Goal: Task Accomplishment & Management: Complete application form

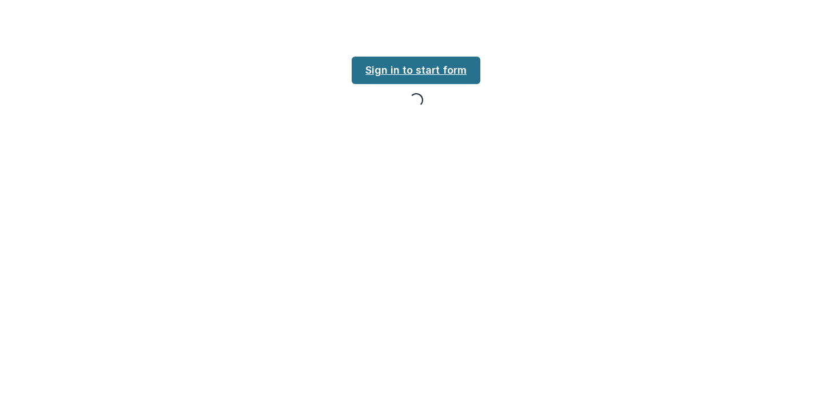
click at [423, 76] on link "Sign in to start form" at bounding box center [416, 70] width 129 height 27
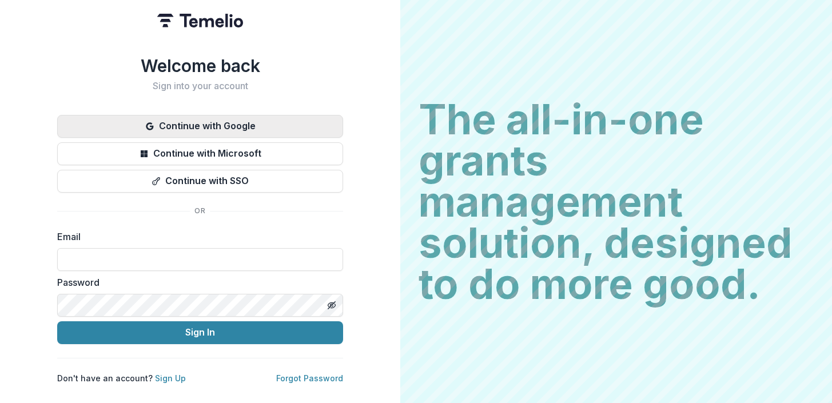
click at [216, 123] on button "Continue with Google" at bounding box center [200, 126] width 286 height 23
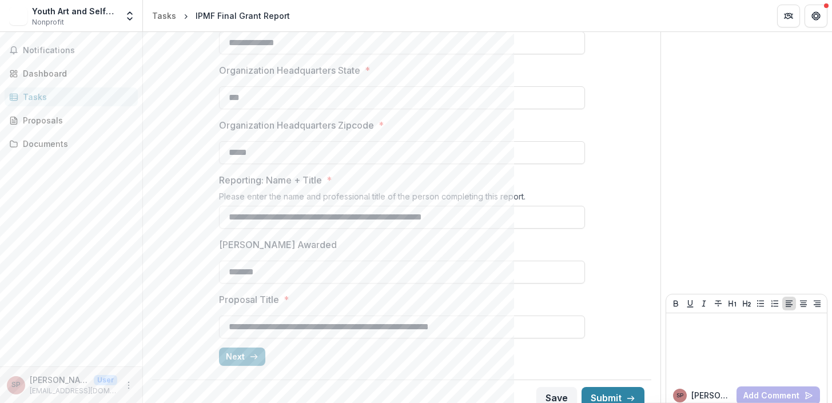
scroll to position [362, 0]
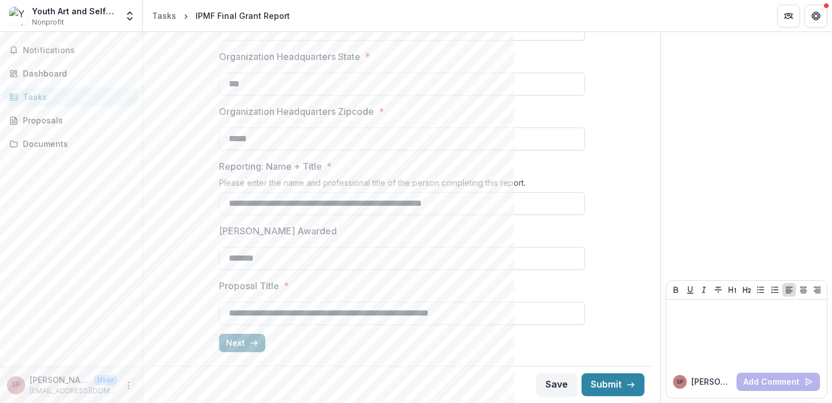
click at [242, 341] on button "Next" at bounding box center [242, 343] width 46 height 18
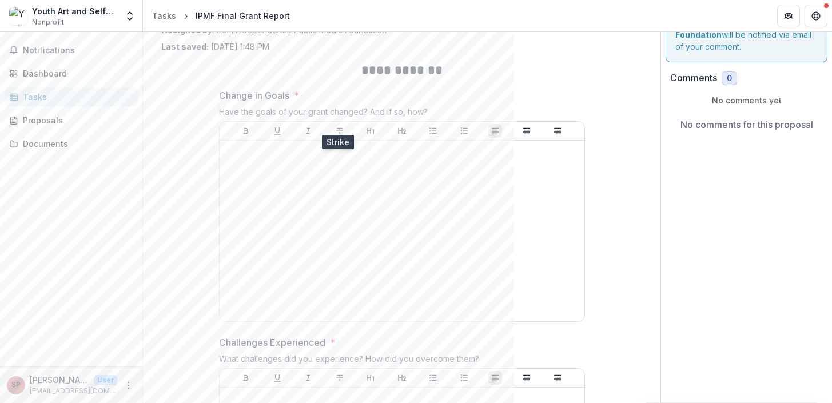
scroll to position [73, 0]
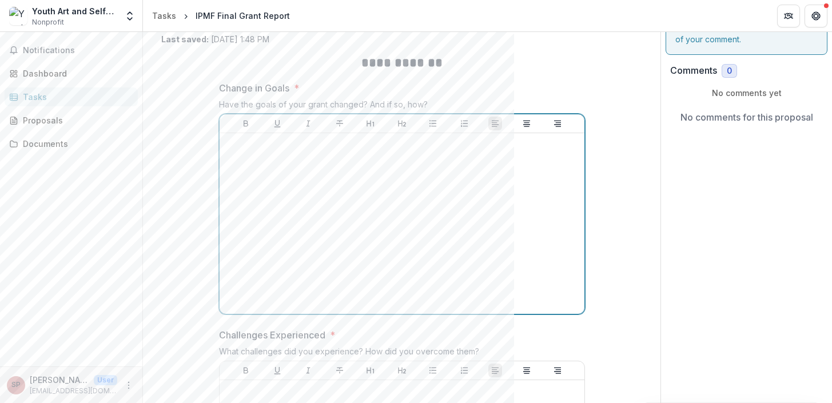
click at [331, 181] on div at bounding box center [402, 224] width 356 height 172
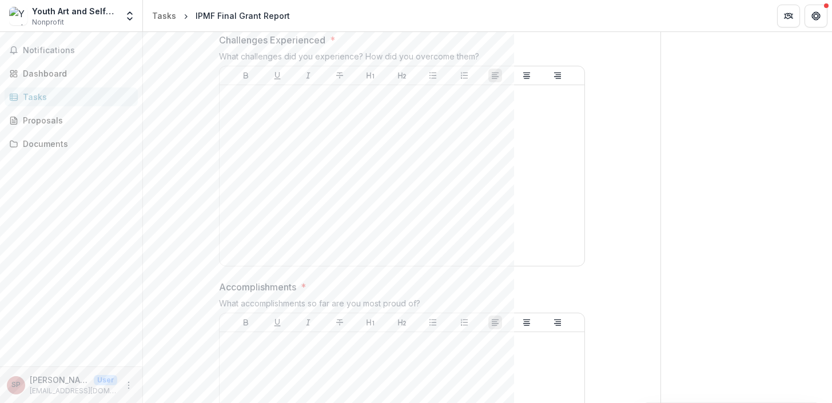
scroll to position [375, 0]
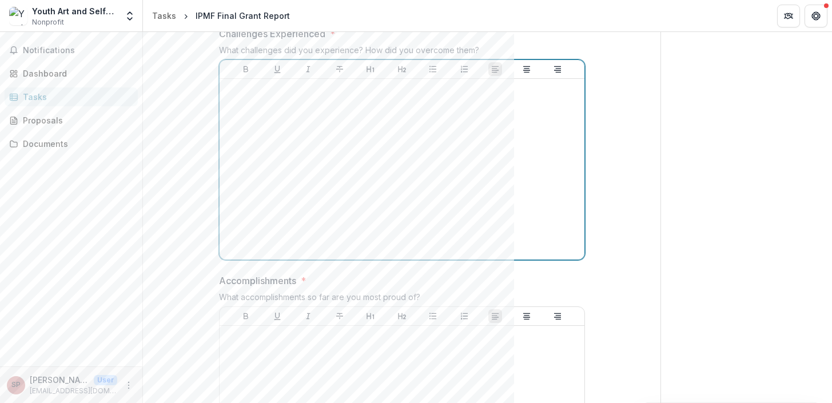
click at [335, 153] on div at bounding box center [402, 170] width 356 height 172
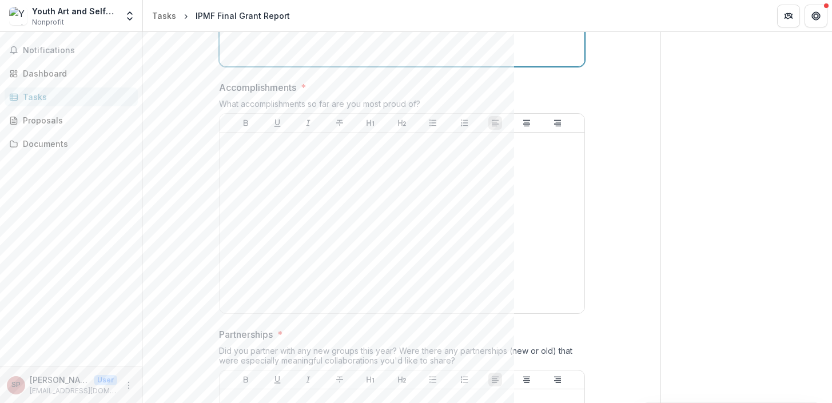
scroll to position [571, 0]
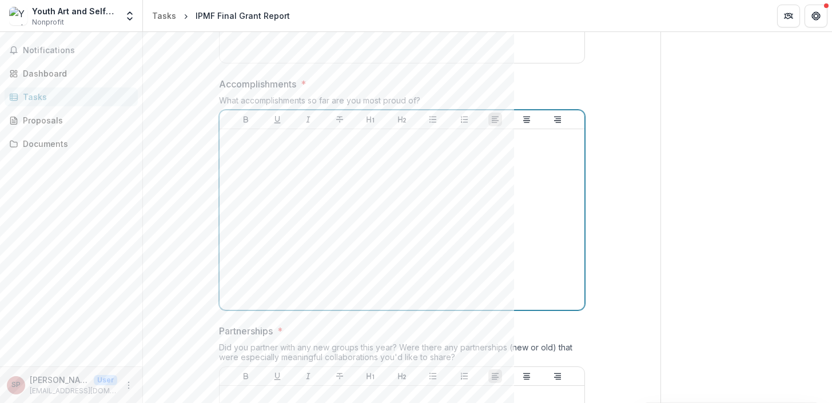
click at [315, 179] on div at bounding box center [402, 220] width 356 height 172
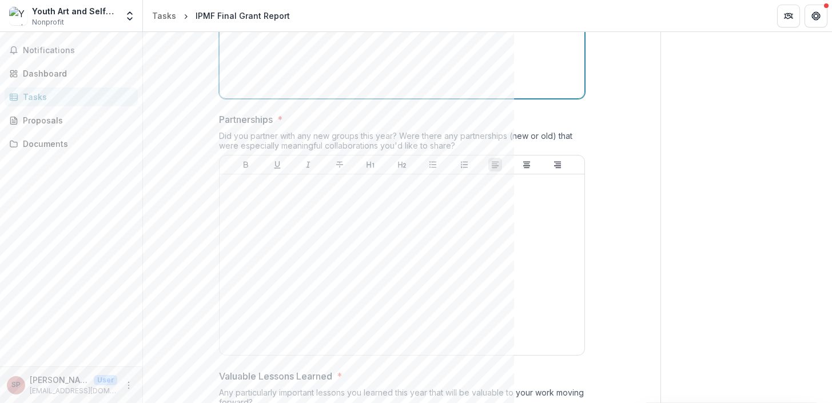
scroll to position [832, 0]
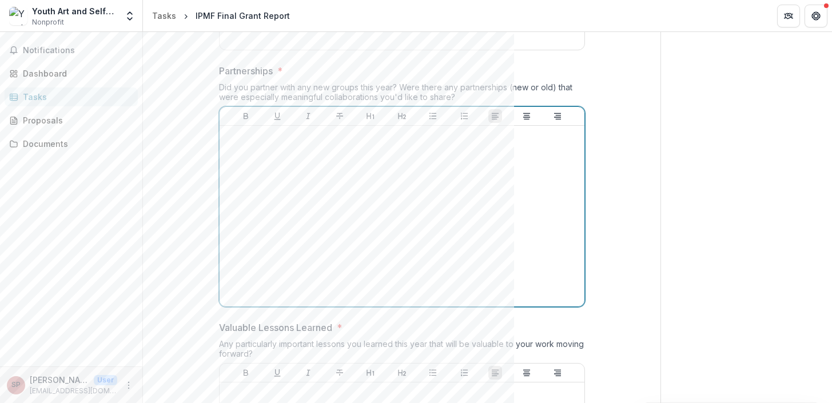
click at [320, 193] on div at bounding box center [402, 216] width 356 height 172
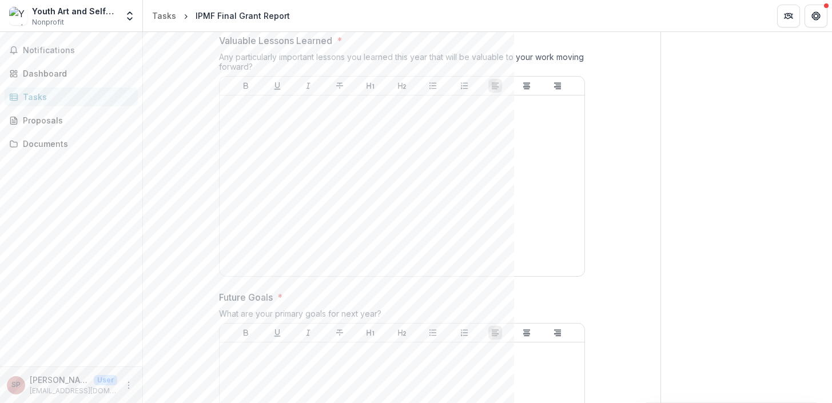
scroll to position [1096, 0]
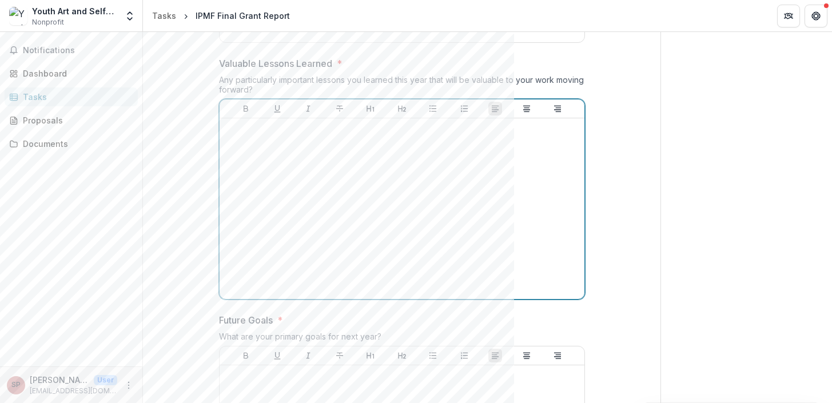
click at [305, 178] on div at bounding box center [402, 209] width 356 height 172
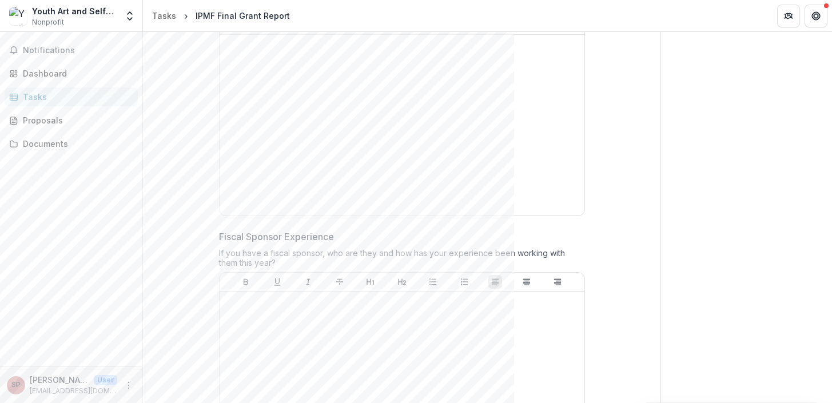
scroll to position [1443, 0]
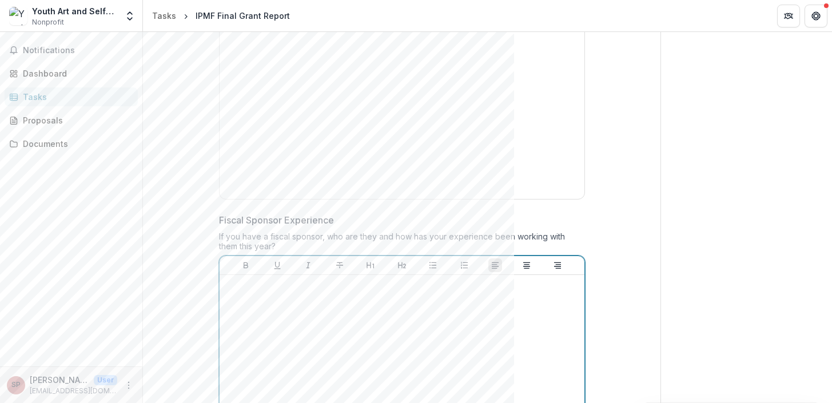
click at [330, 342] on div at bounding box center [402, 366] width 356 height 172
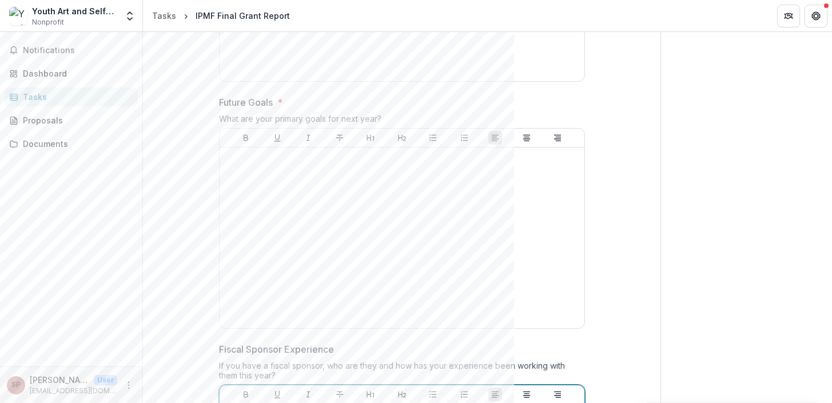
scroll to position [1306, 0]
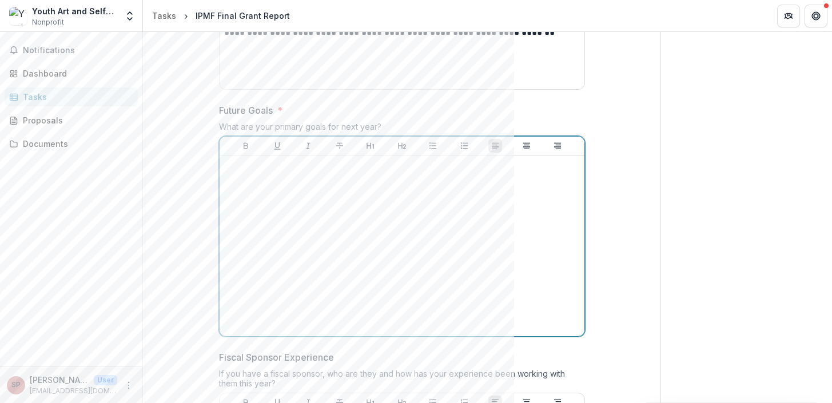
click at [341, 201] on div at bounding box center [402, 246] width 356 height 172
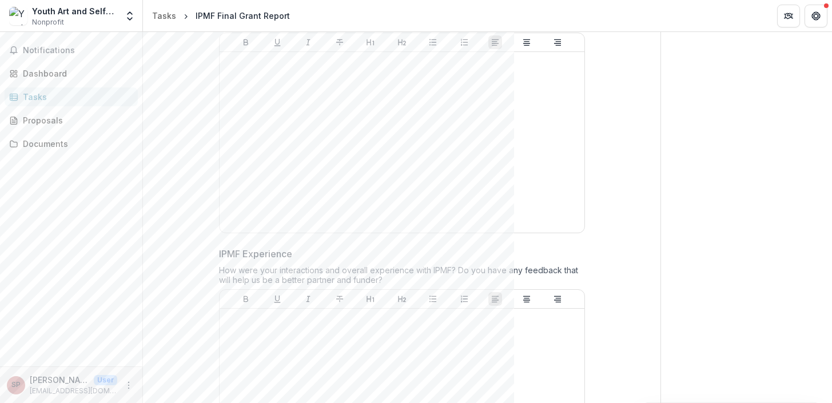
scroll to position [1921, 0]
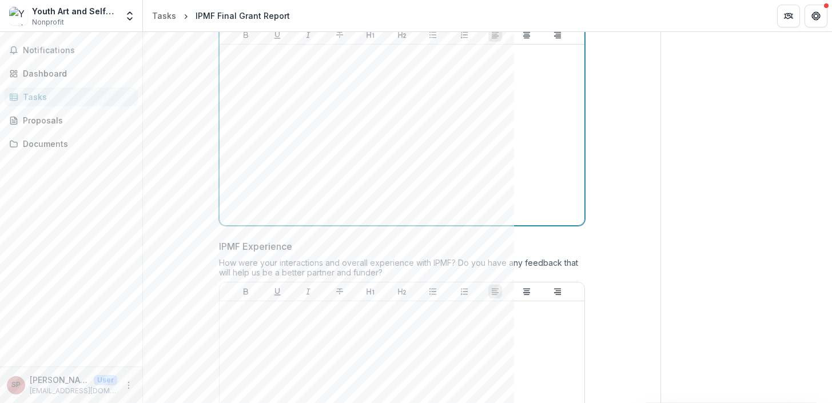
click at [322, 133] on div at bounding box center [402, 135] width 356 height 172
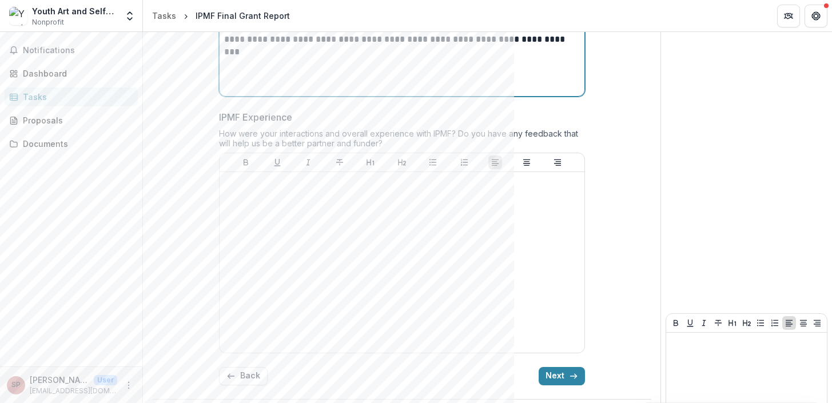
scroll to position [2083, 0]
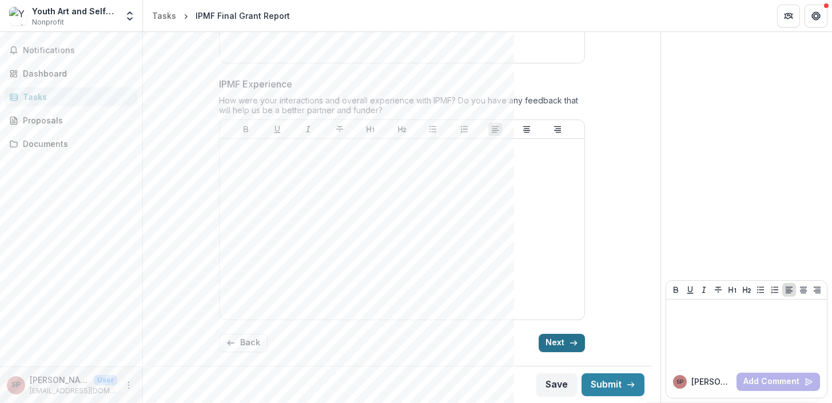
click at [564, 342] on button "Next" at bounding box center [562, 343] width 46 height 18
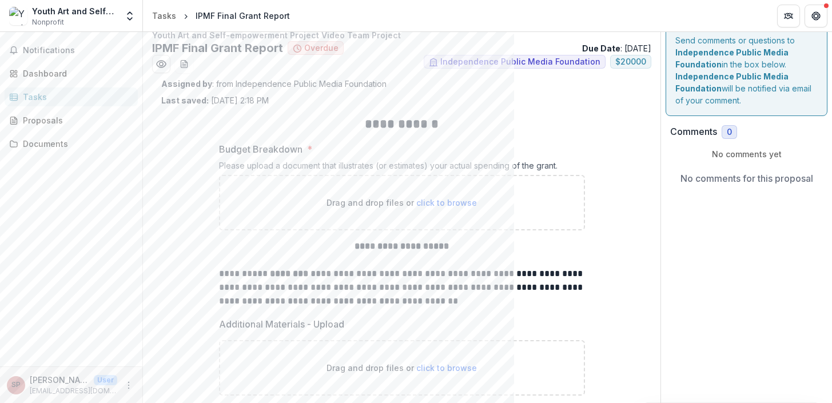
scroll to position [0, 0]
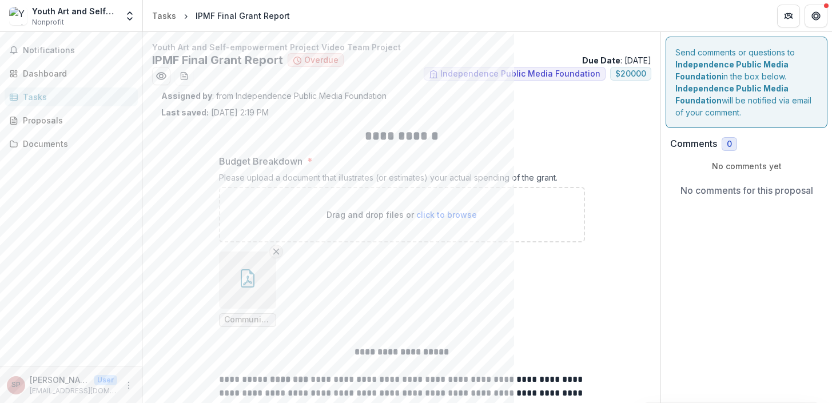
click at [278, 253] on icon "Remove File" at bounding box center [276, 251] width 9 height 9
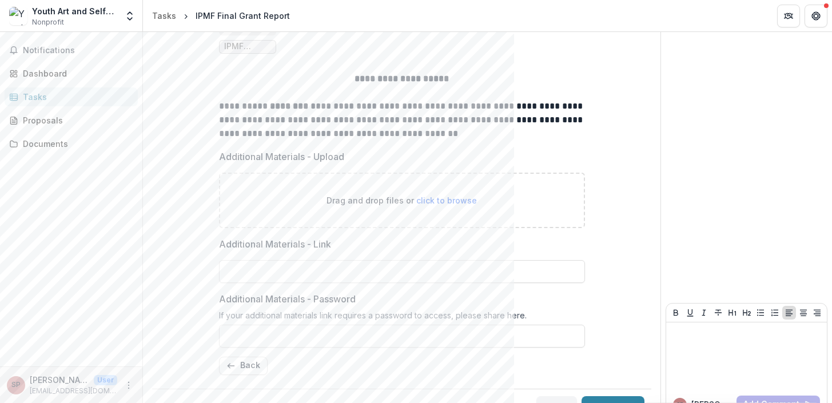
scroll to position [296, 0]
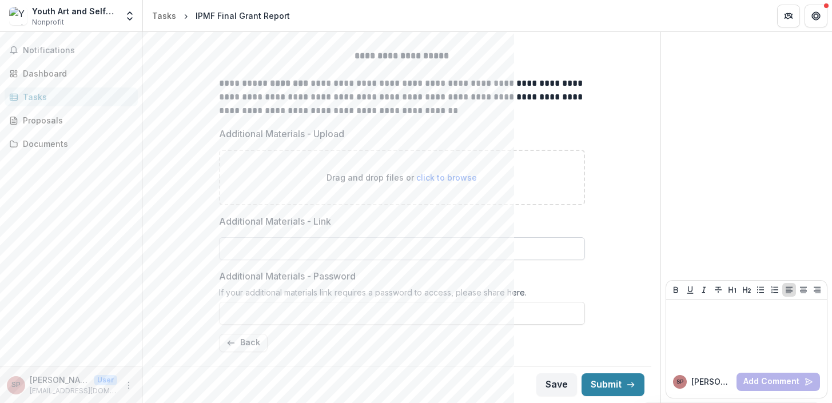
click at [338, 248] on input "Additional Materials - Link" at bounding box center [402, 248] width 366 height 23
paste input "**********"
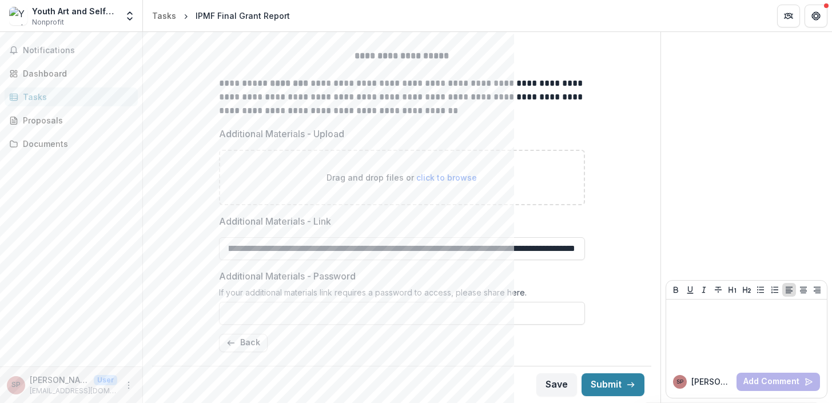
type input "**********"
click at [243, 347] on button "Back" at bounding box center [243, 343] width 49 height 18
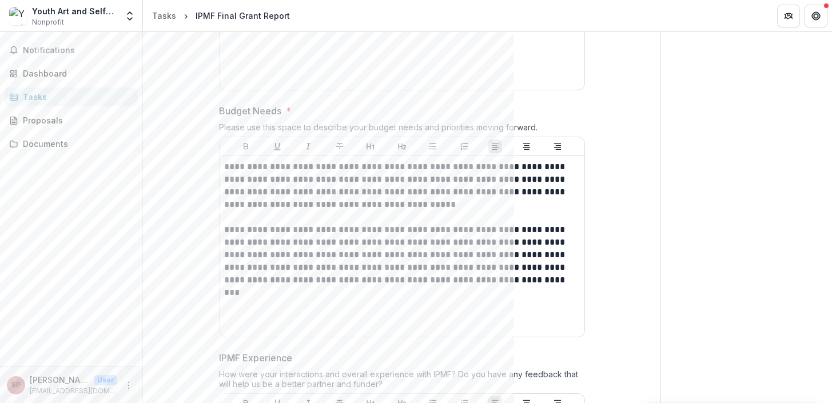
scroll to position [1816, 0]
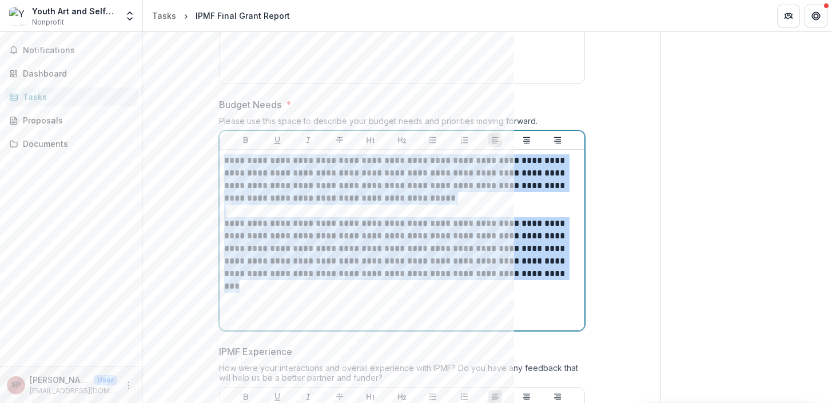
drag, startPoint x: 476, startPoint y: 279, endPoint x: 228, endPoint y: 148, distance: 280.7
click at [228, 148] on div "**********" at bounding box center [402, 231] width 365 height 200
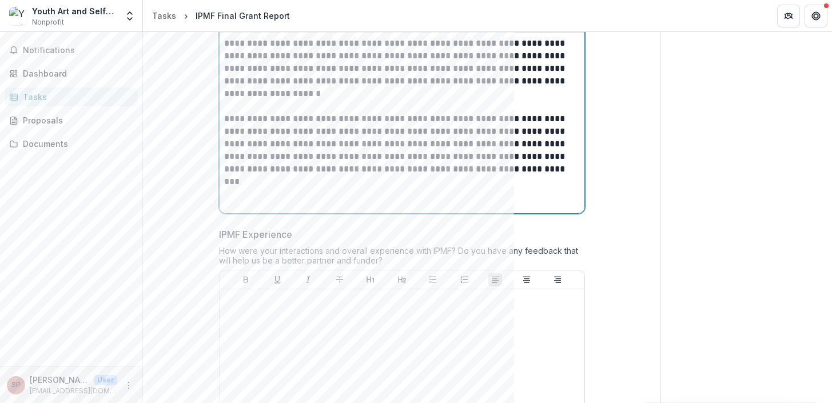
scroll to position [2083, 0]
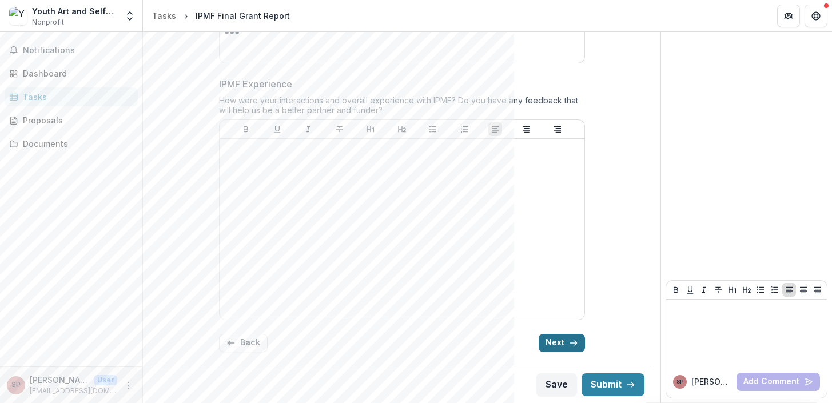
click at [570, 346] on icon "button" at bounding box center [573, 343] width 9 height 9
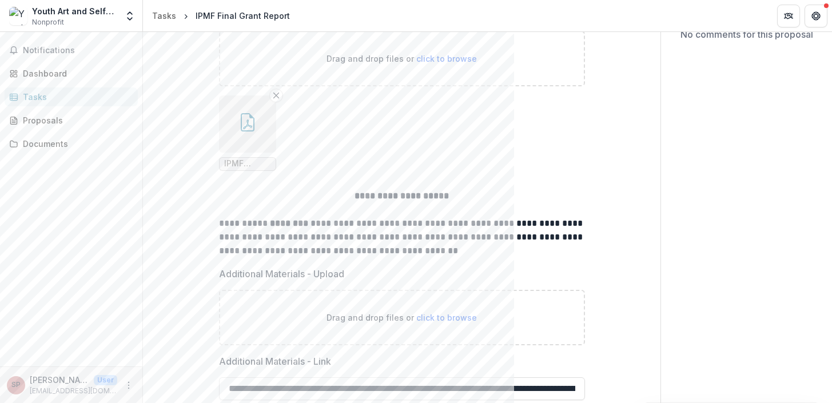
scroll to position [296, 0]
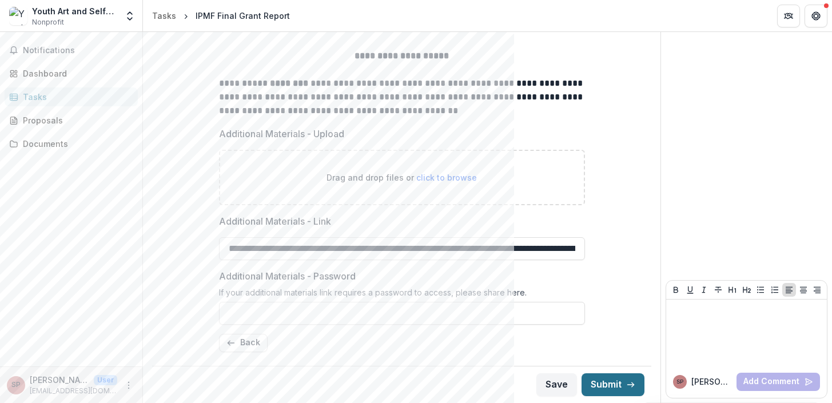
click at [610, 390] on button "Submit" at bounding box center [613, 385] width 63 height 23
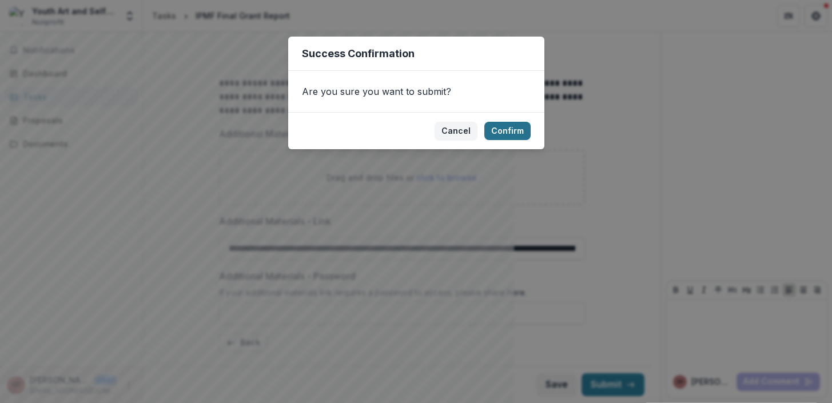
click at [516, 135] on button "Confirm" at bounding box center [508, 131] width 46 height 18
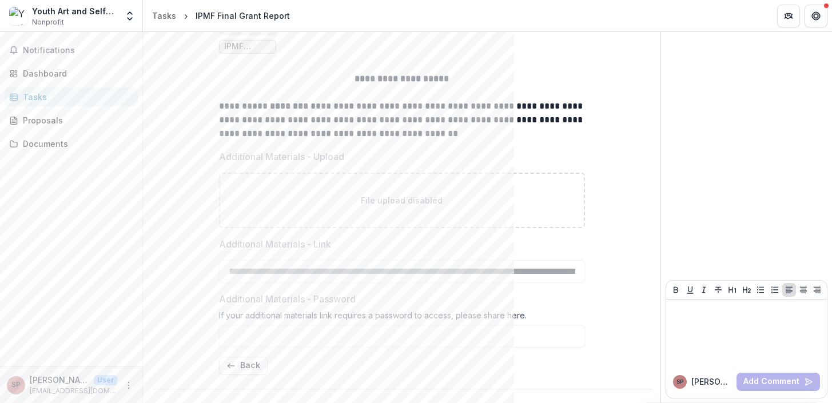
scroll to position [299, 0]
click at [86, 42] on button "Notifications 1" at bounding box center [71, 50] width 133 height 18
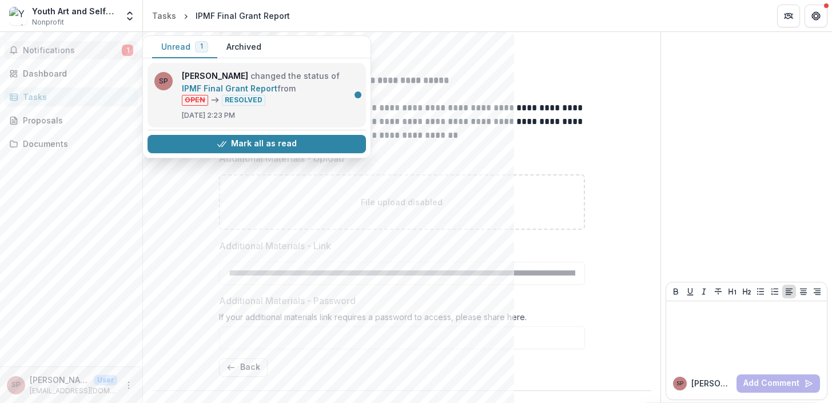
click at [277, 93] on link "IPMF Final Grant Report" at bounding box center [230, 89] width 96 height 10
